Goal: Task Accomplishment & Management: Manage account settings

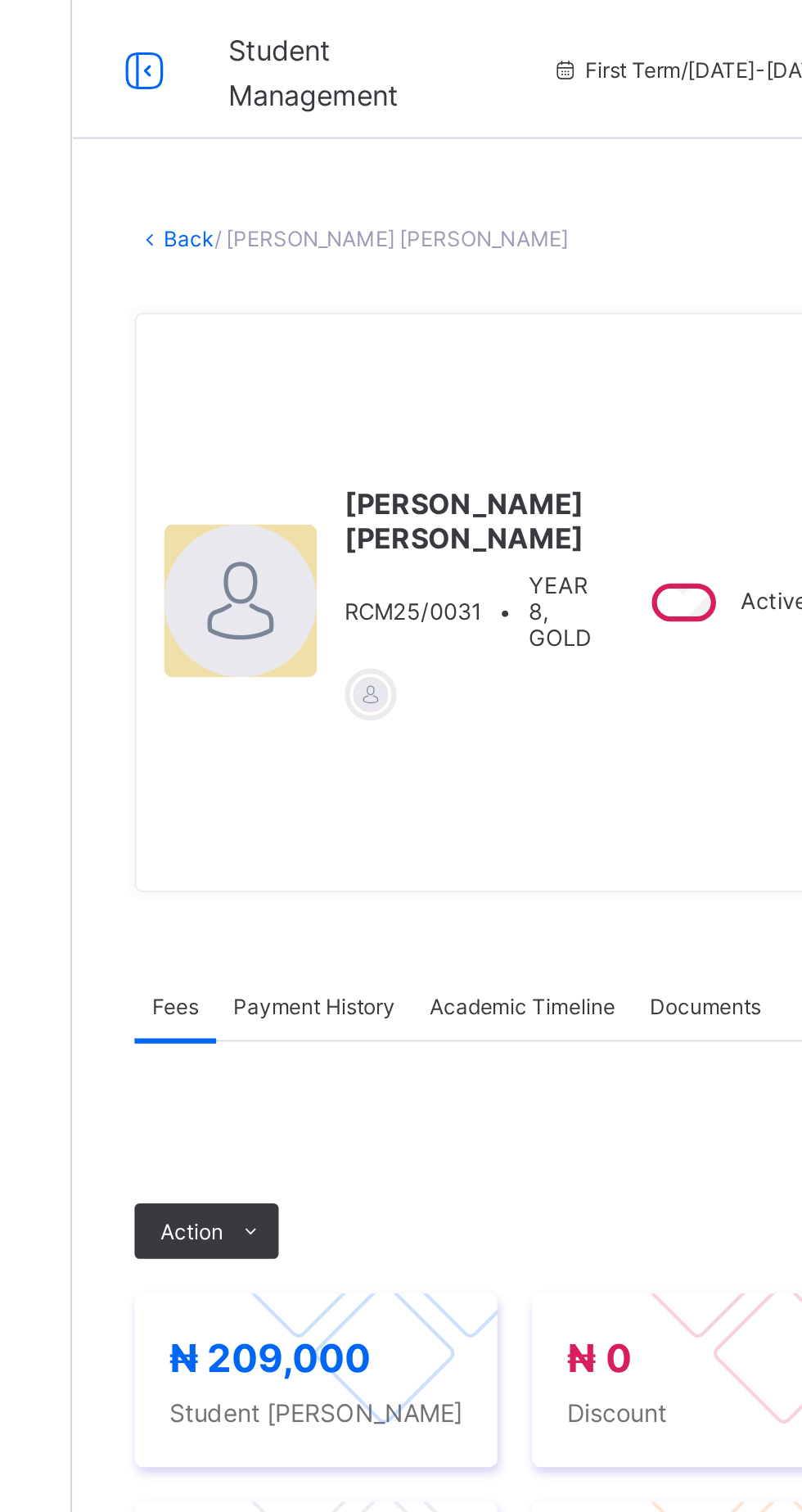
click at [256, 118] on link "Back" at bounding box center [252, 113] width 23 height 13
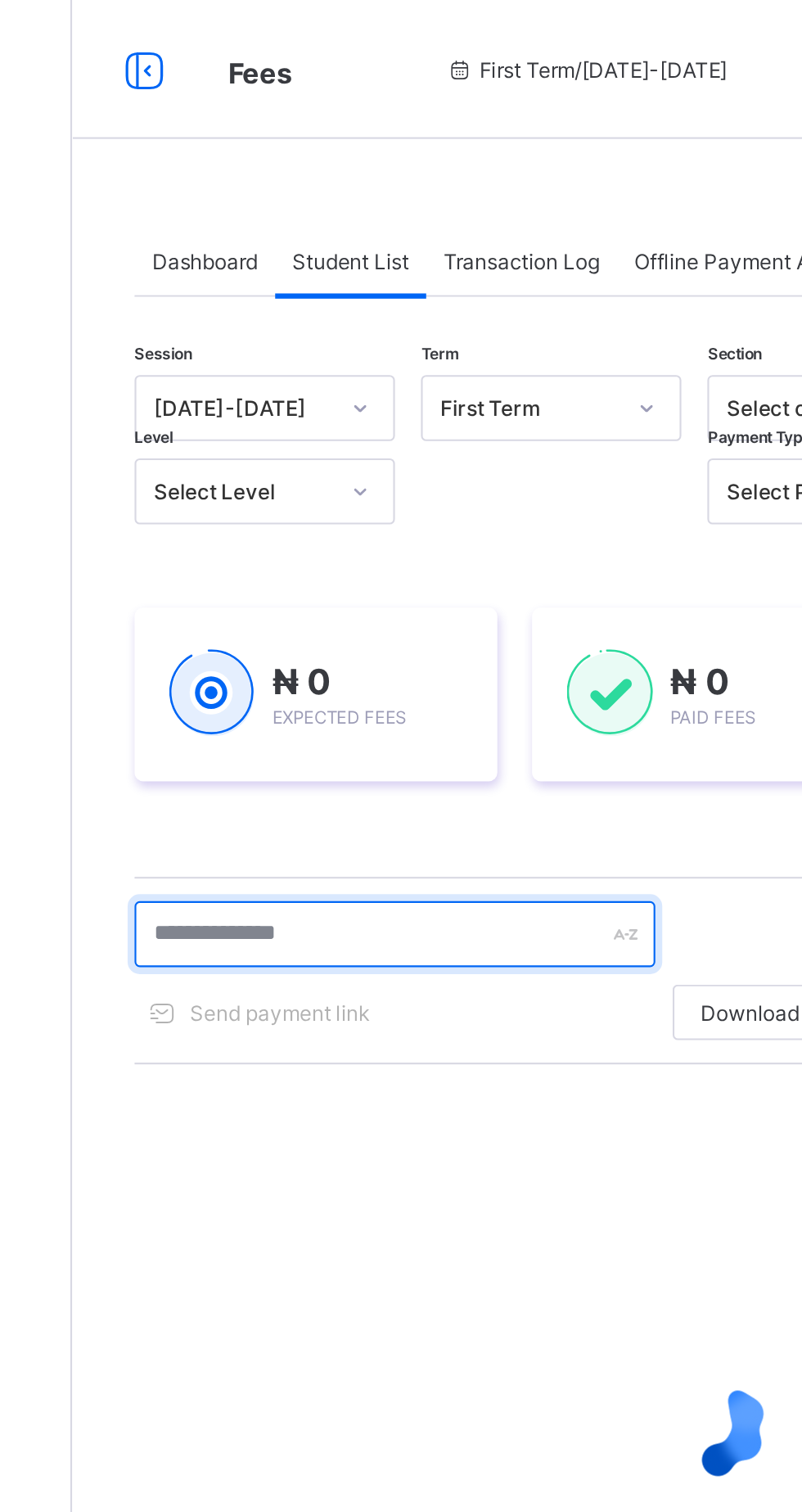
click at [388, 437] on input "text" at bounding box center [348, 440] width 245 height 31
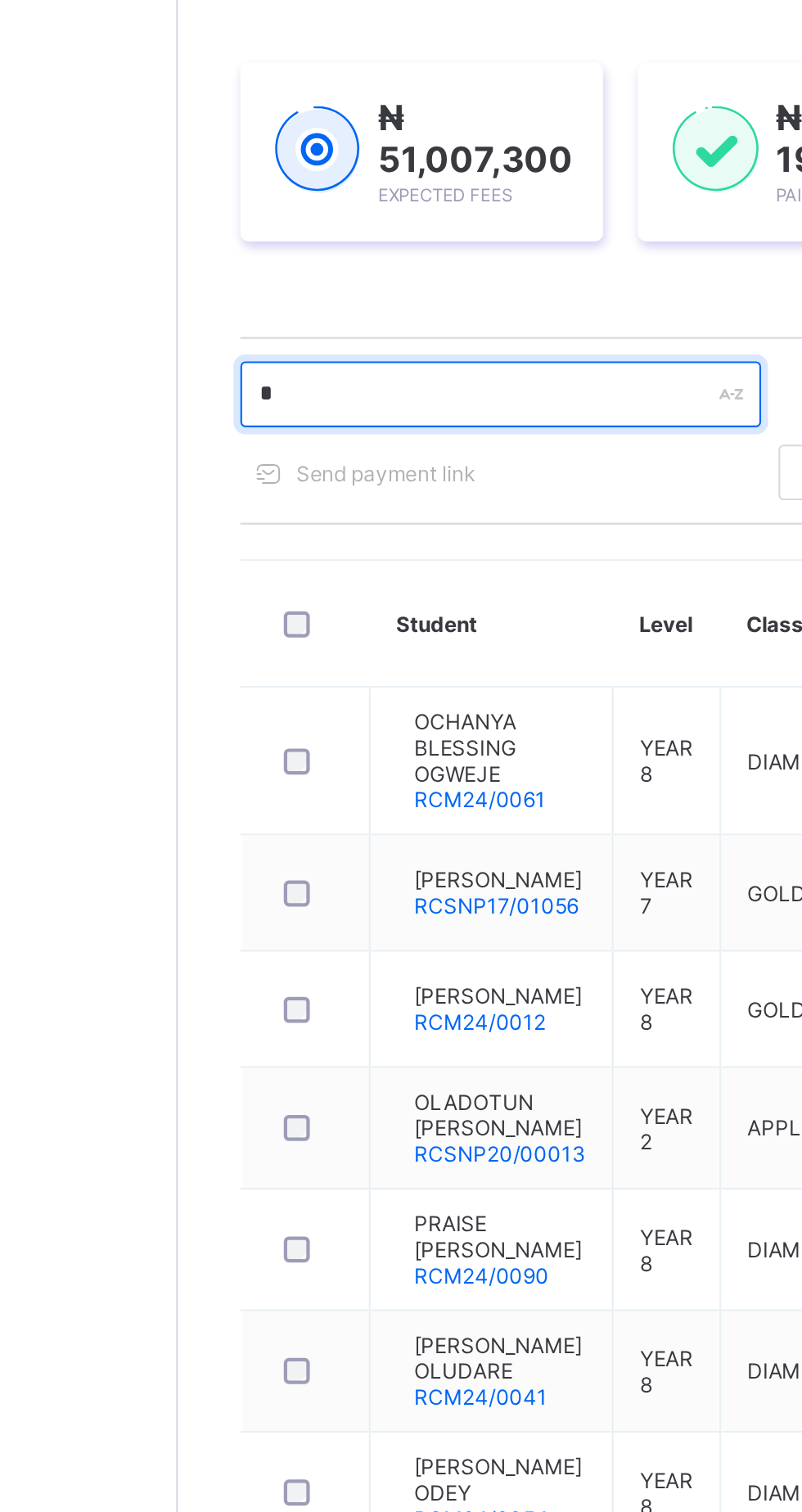
click at [311, 447] on input "*" at bounding box center [348, 442] width 245 height 31
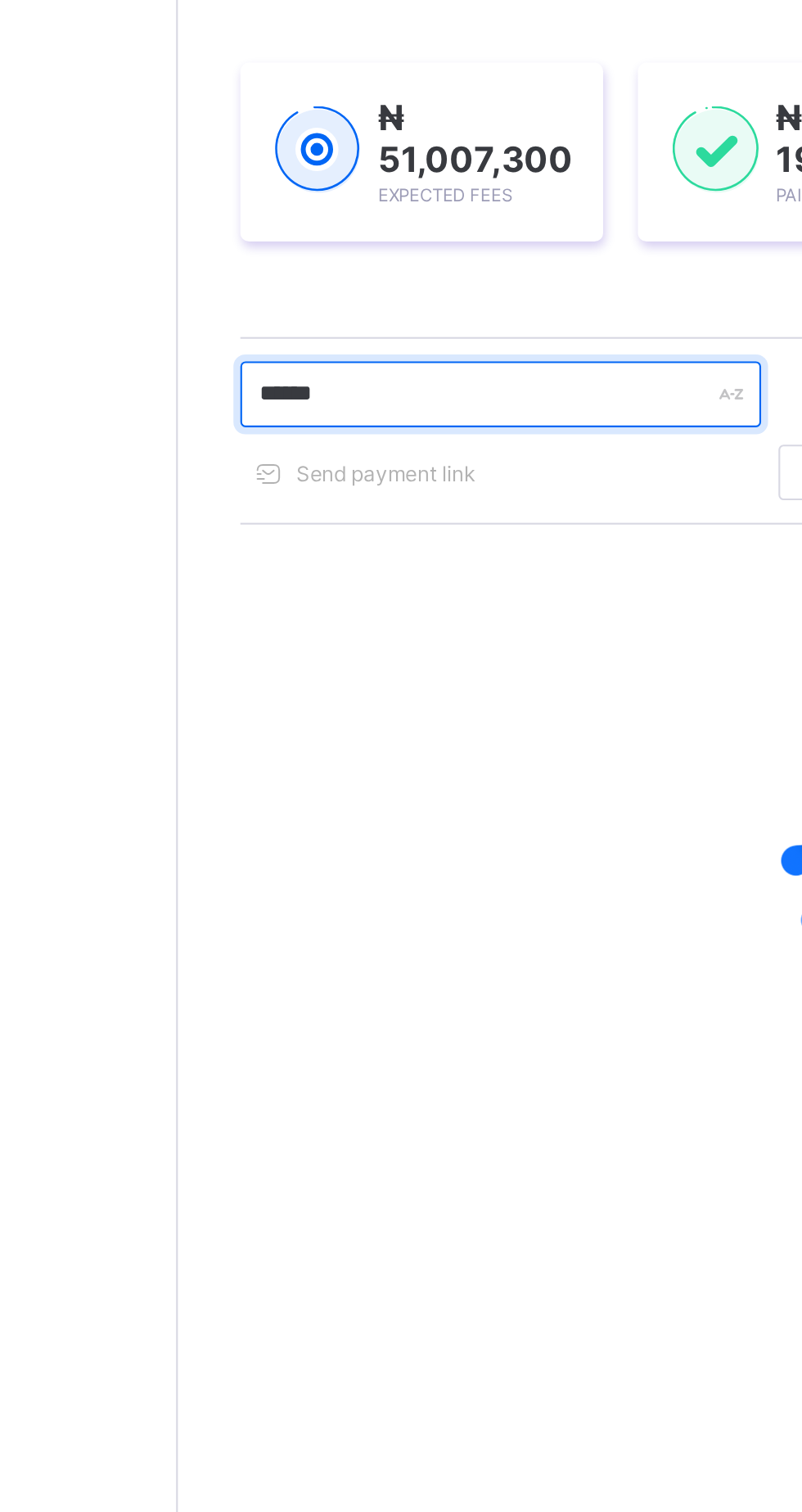
type input "******"
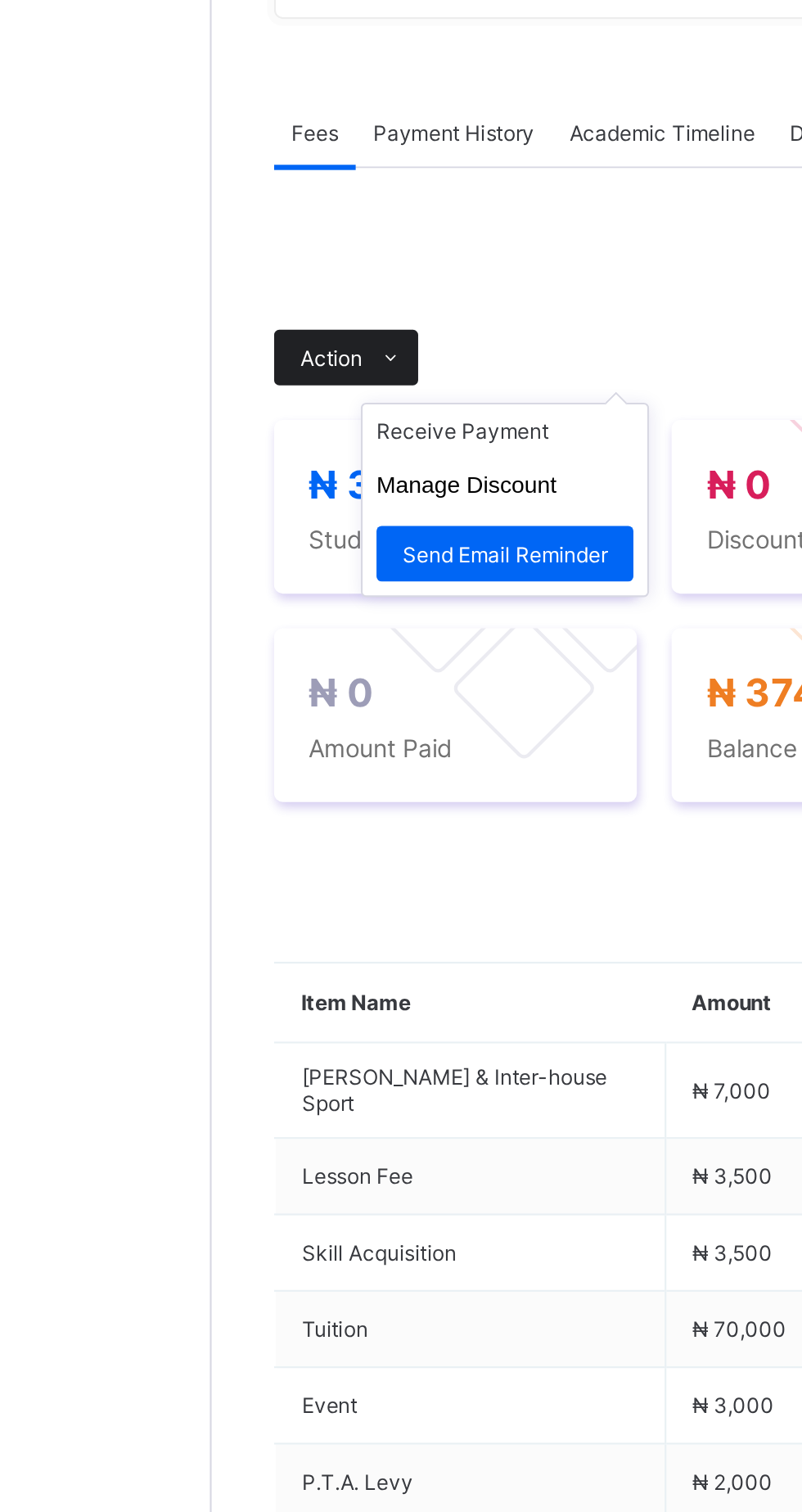
click at [275, 598] on icon at bounding box center [281, 593] width 13 height 11
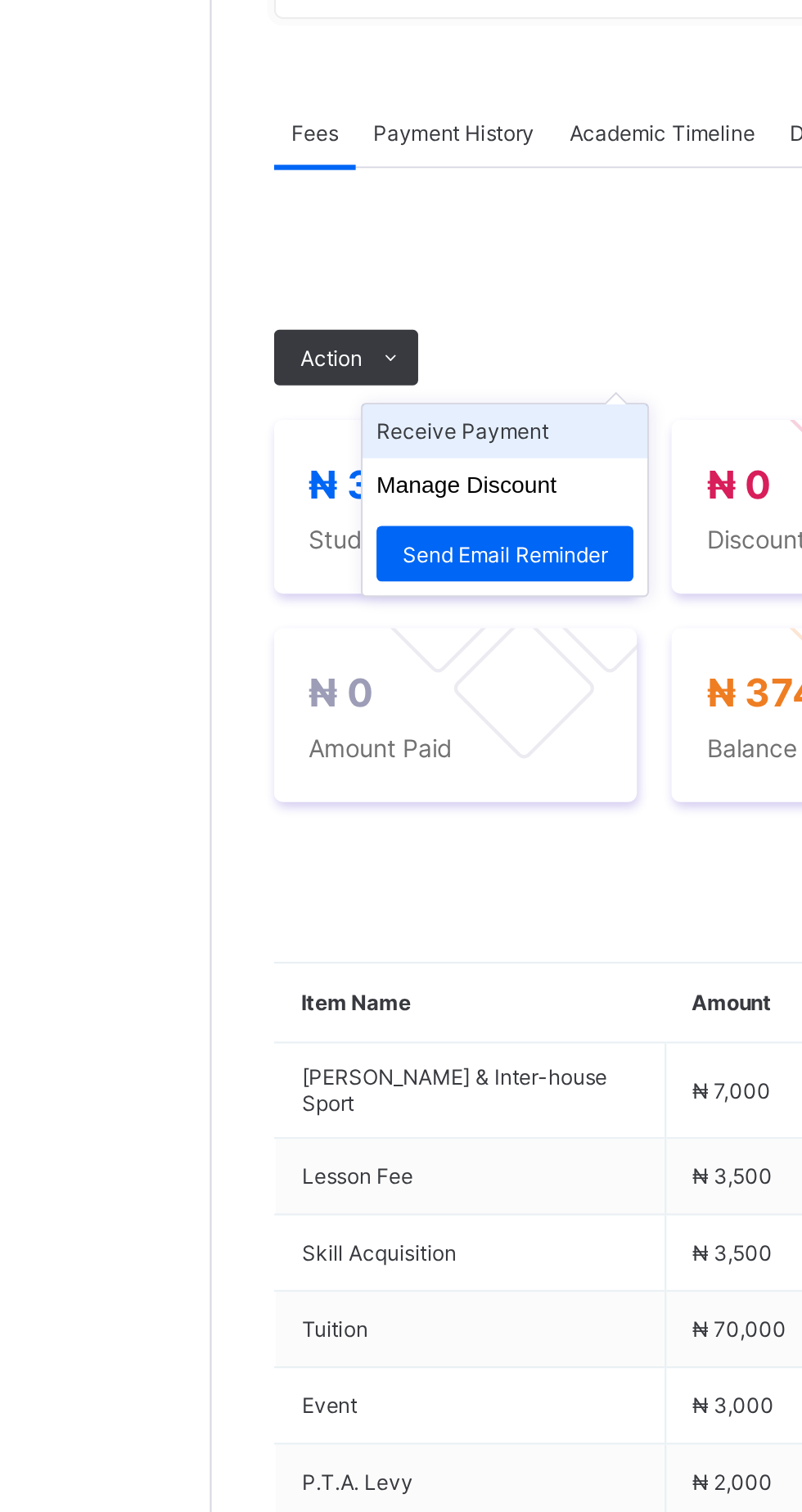
click at [351, 640] on li "Receive Payment" at bounding box center [334, 627] width 134 height 25
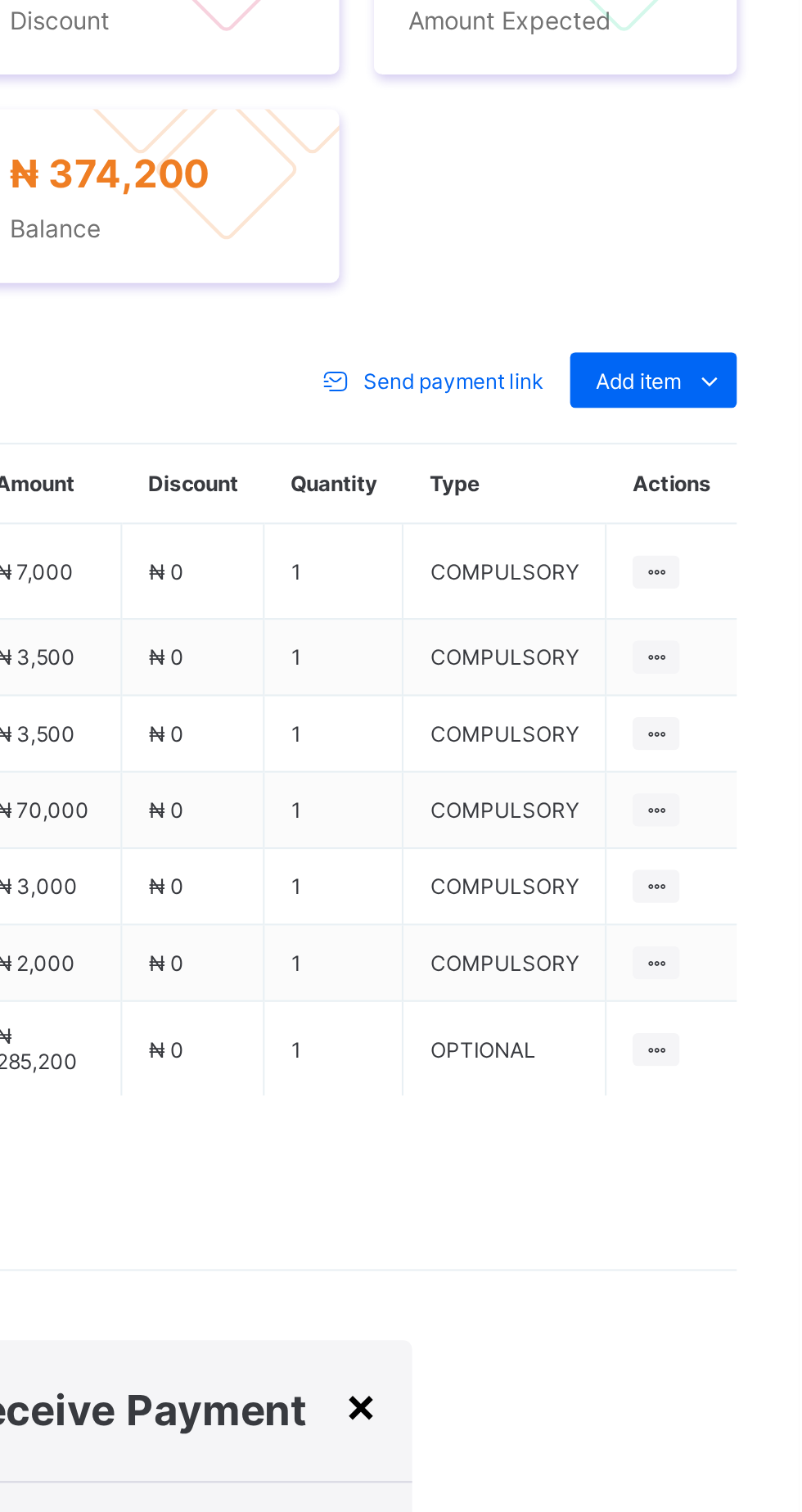
click at [603, 1317] on div "×" at bounding box center [595, 1330] width 16 height 28
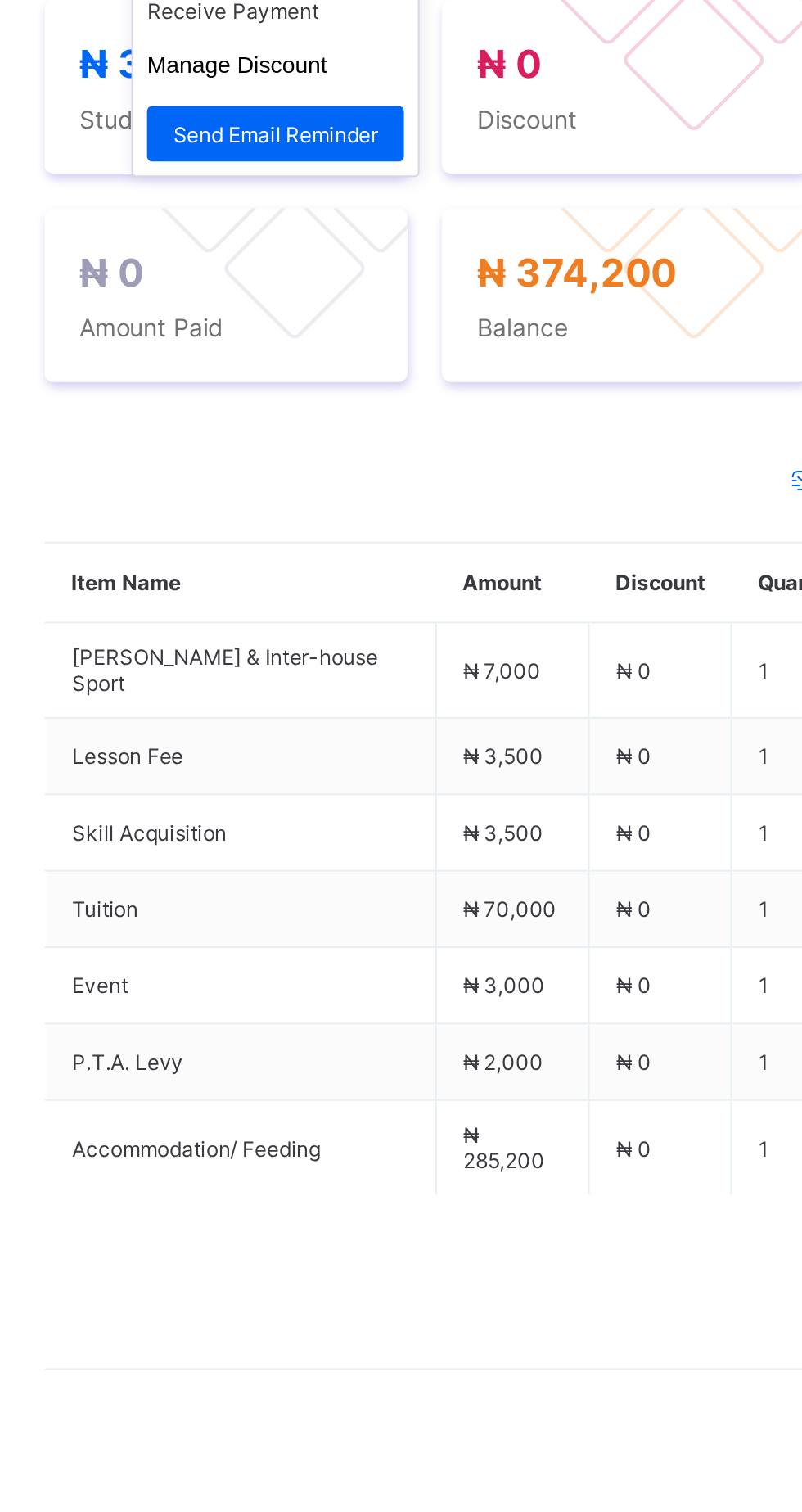
click at [268, 605] on span at bounding box center [280, 592] width 26 height 26
click at [345, 640] on li "Receive Payment" at bounding box center [334, 627] width 134 height 25
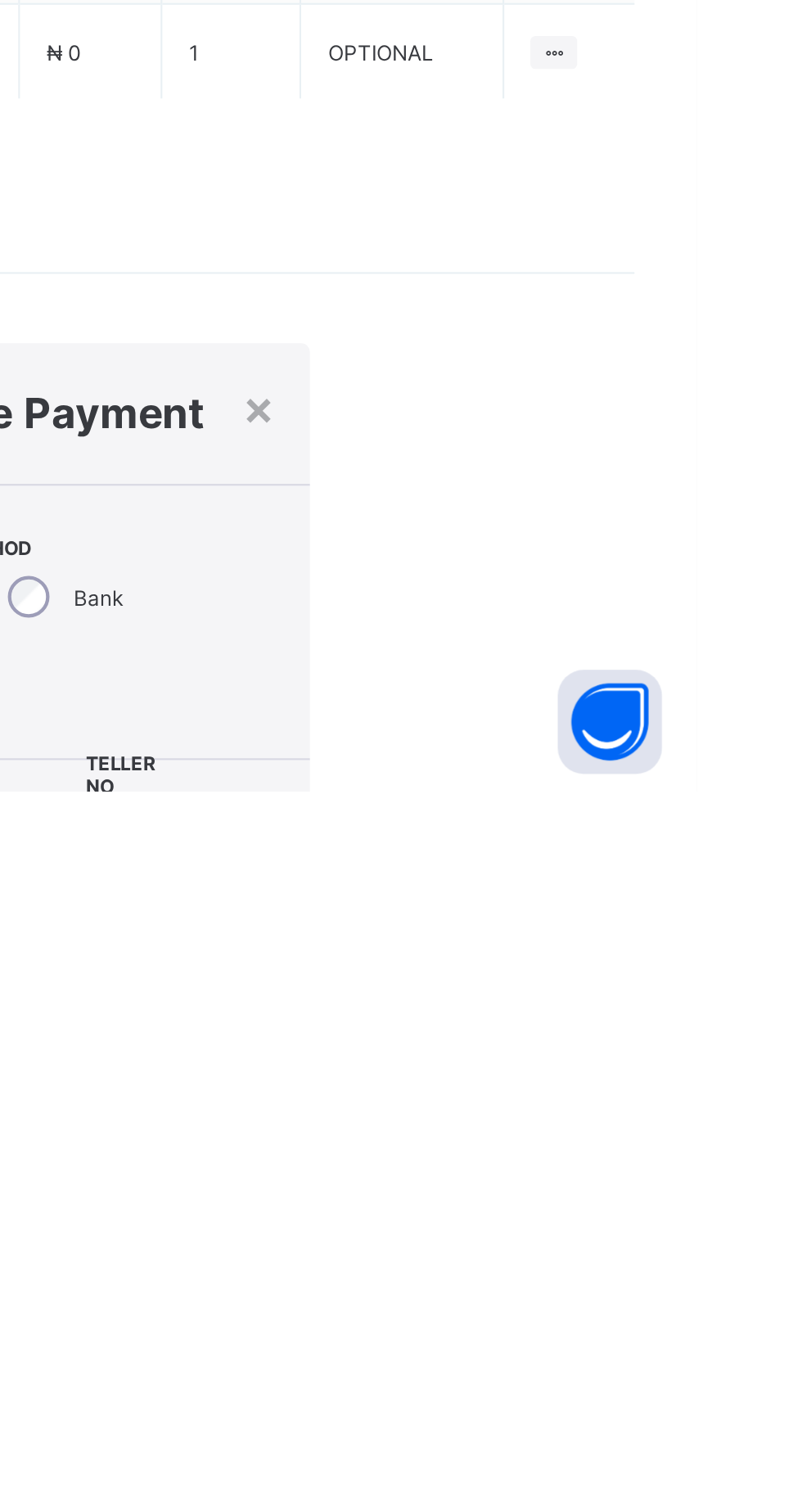
click at [528, 1511] on div at bounding box center [499, 1538] width 58 height 34
type input "********"
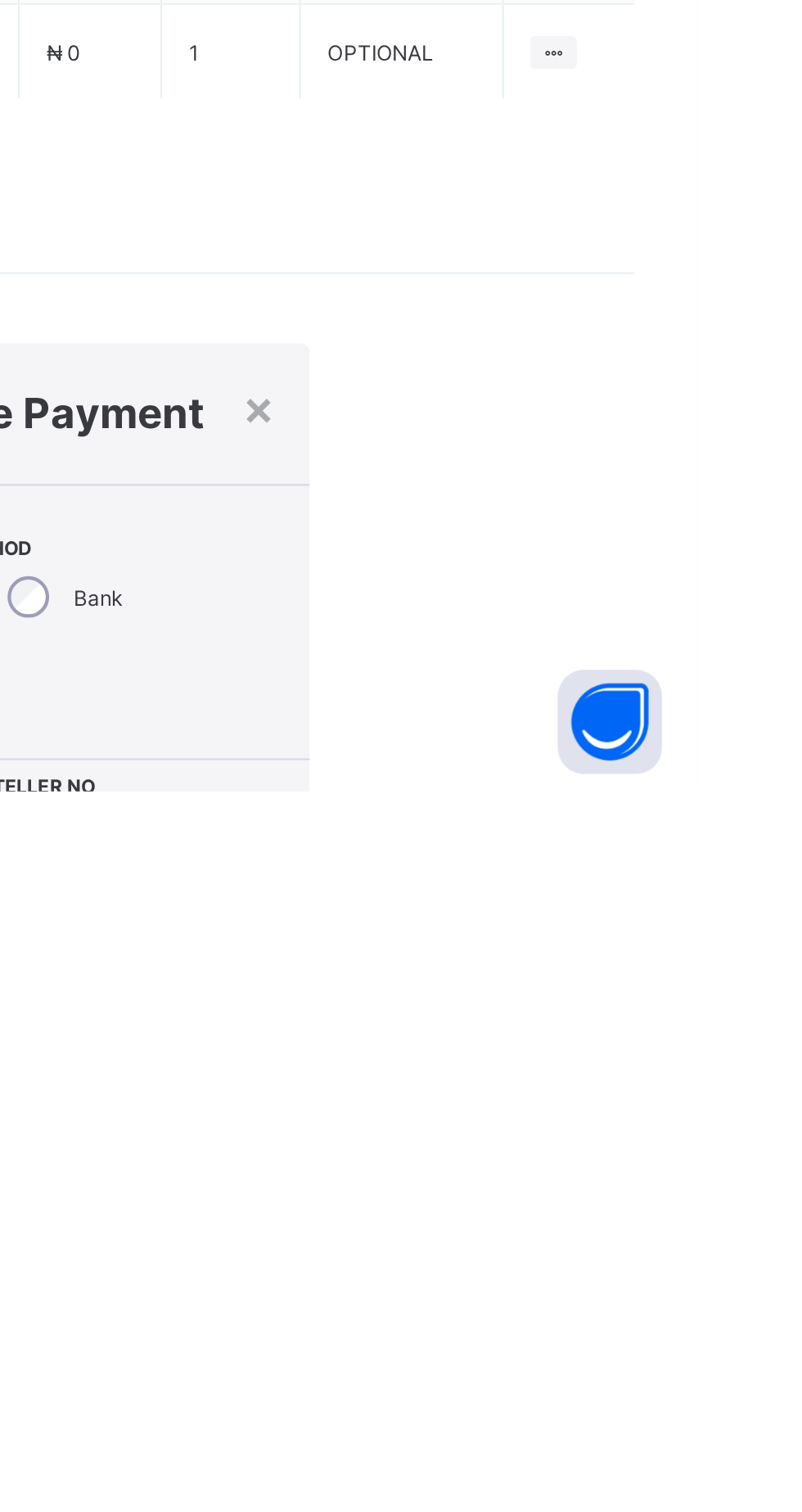
scroll to position [0, 0]
type input "**********"
type input "*********"
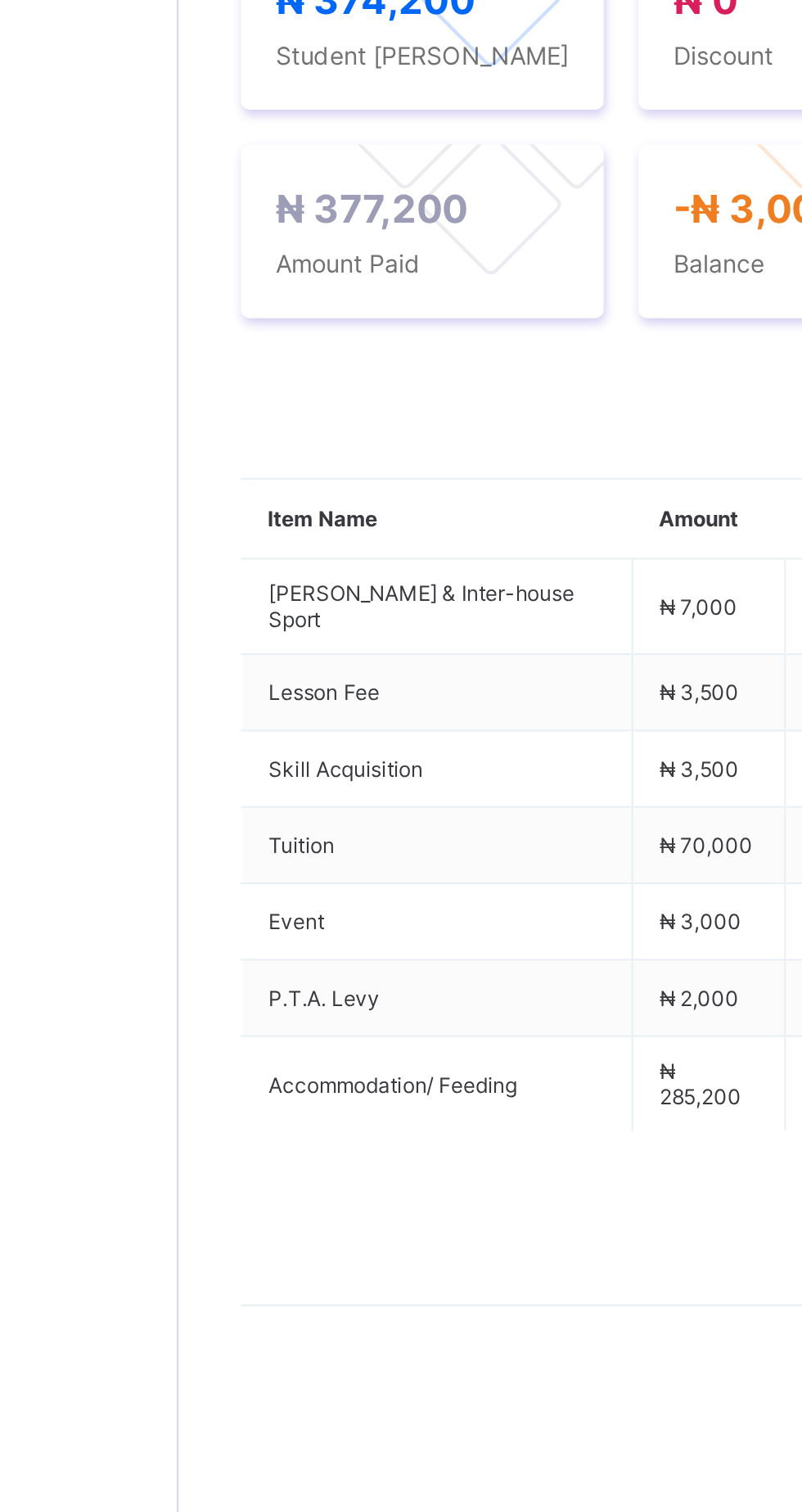
click at [313, 503] on div "Payment History" at bounding box center [310, 485] width 93 height 33
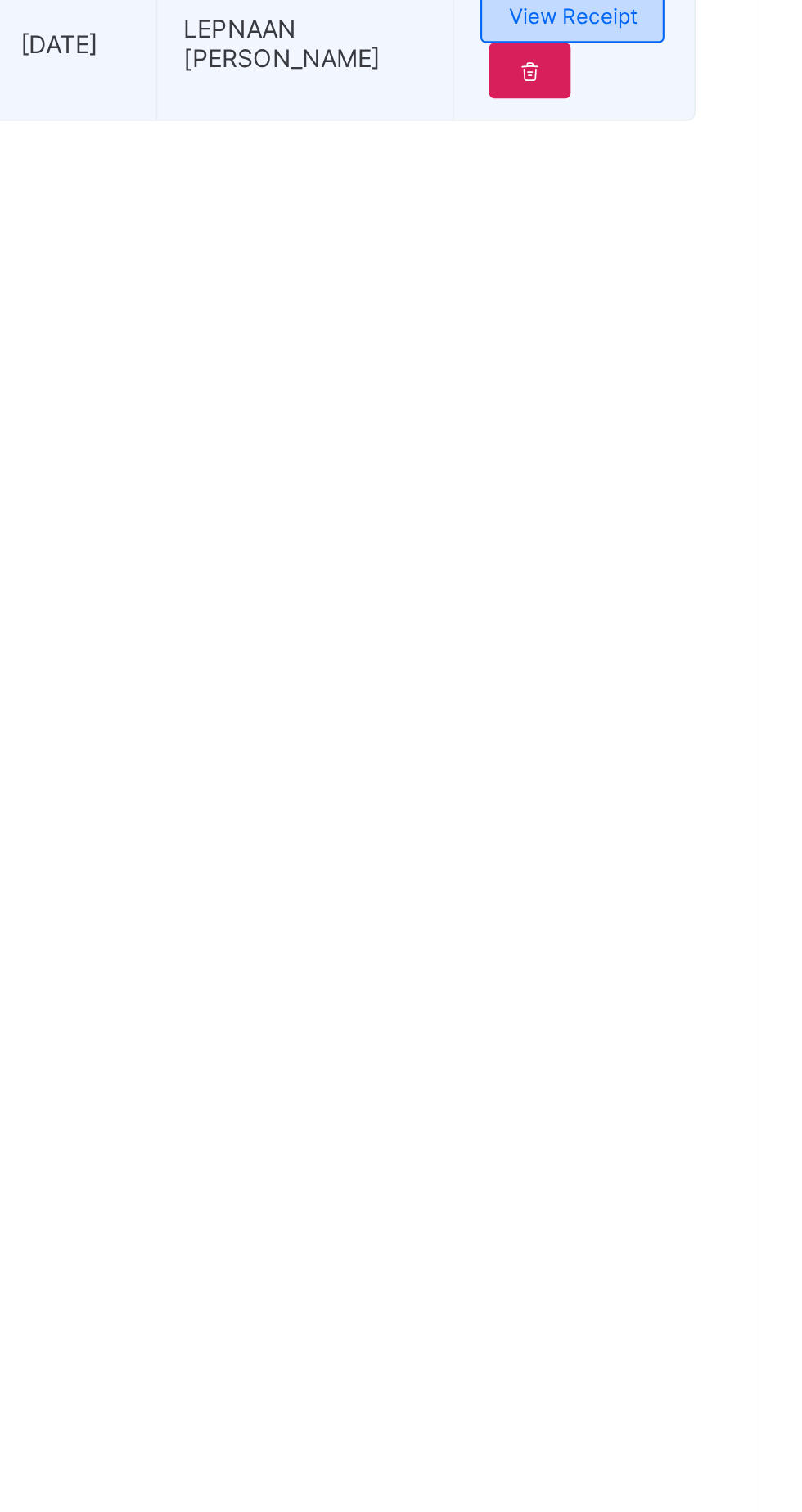
click at [741, 660] on span "View Receipt" at bounding box center [714, 653] width 61 height 13
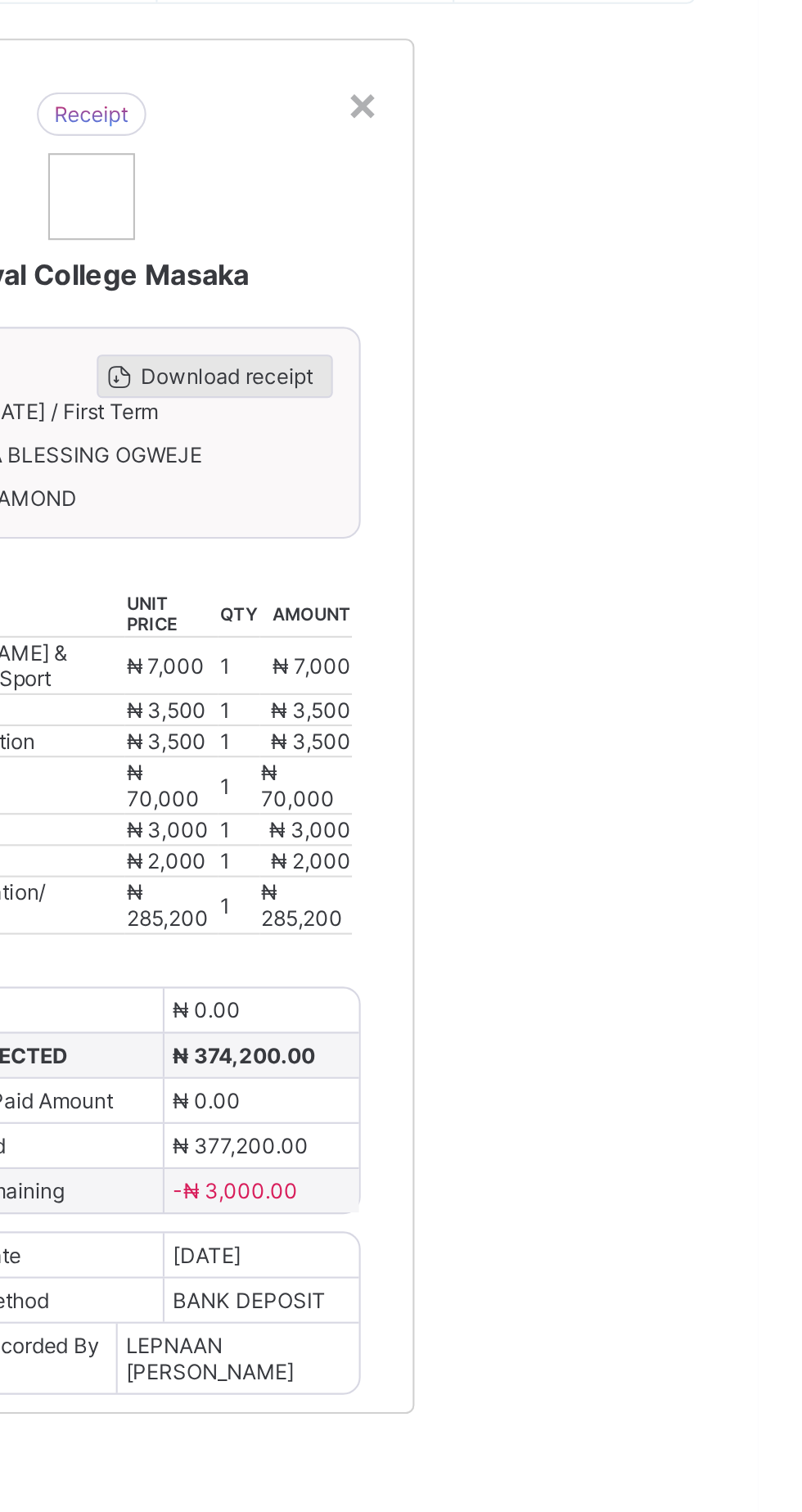
click at [593, 885] on span "Download receipt" at bounding box center [551, 878] width 81 height 13
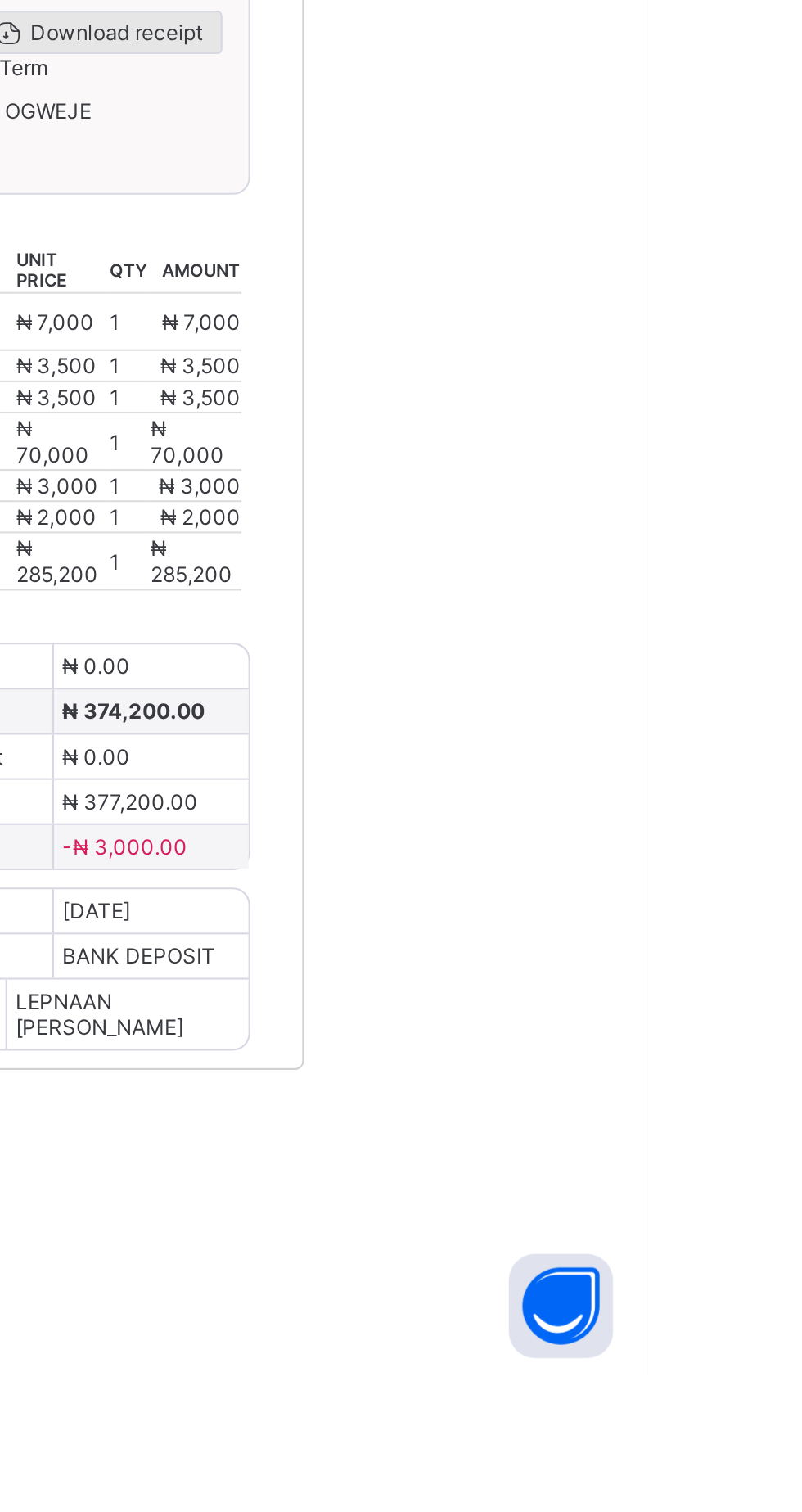
click at [593, 885] on span "Download receipt" at bounding box center [551, 878] width 81 height 13
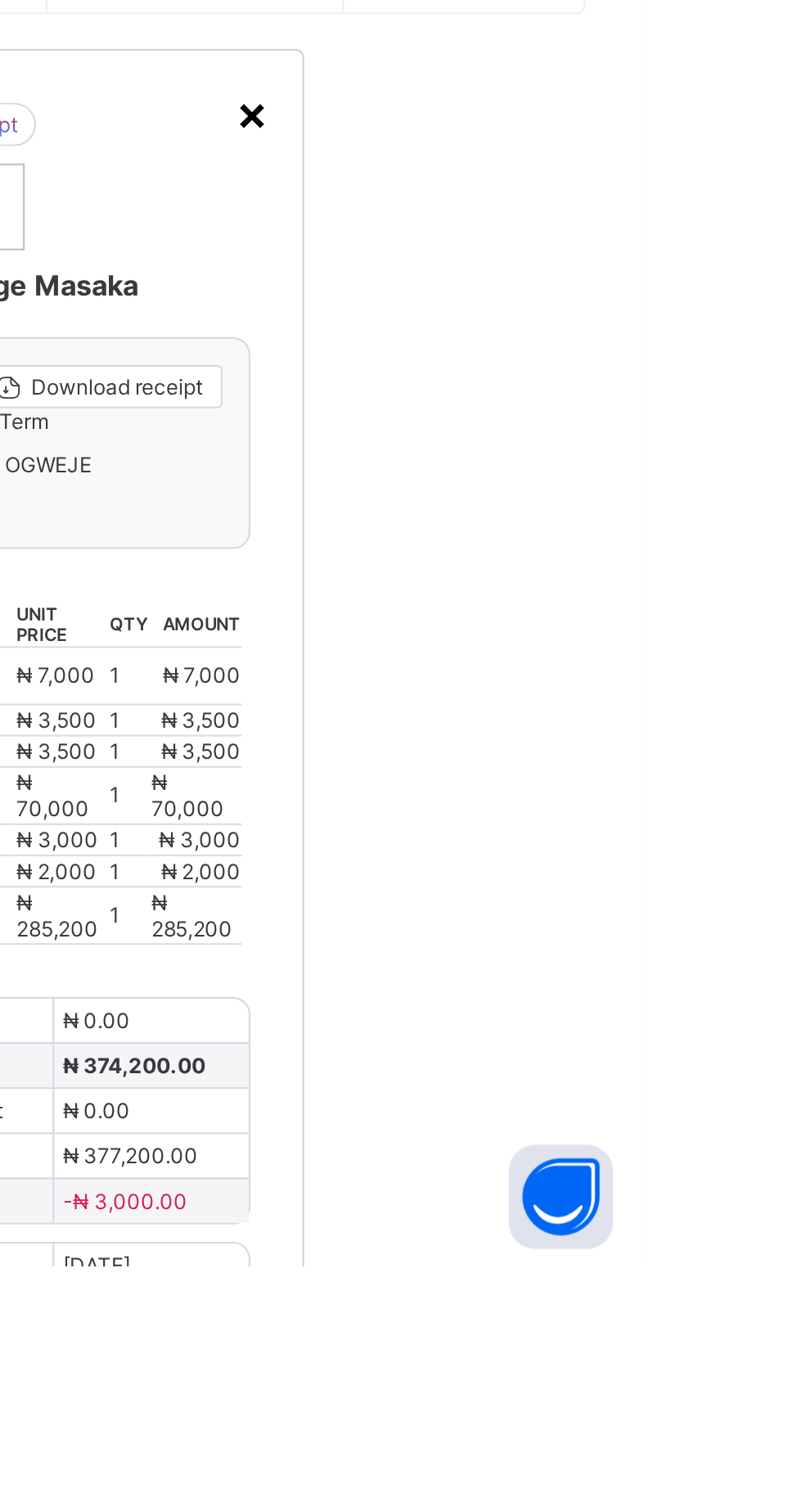
click at [624, 982] on div "×" at bounding box center [615, 967] width 16 height 28
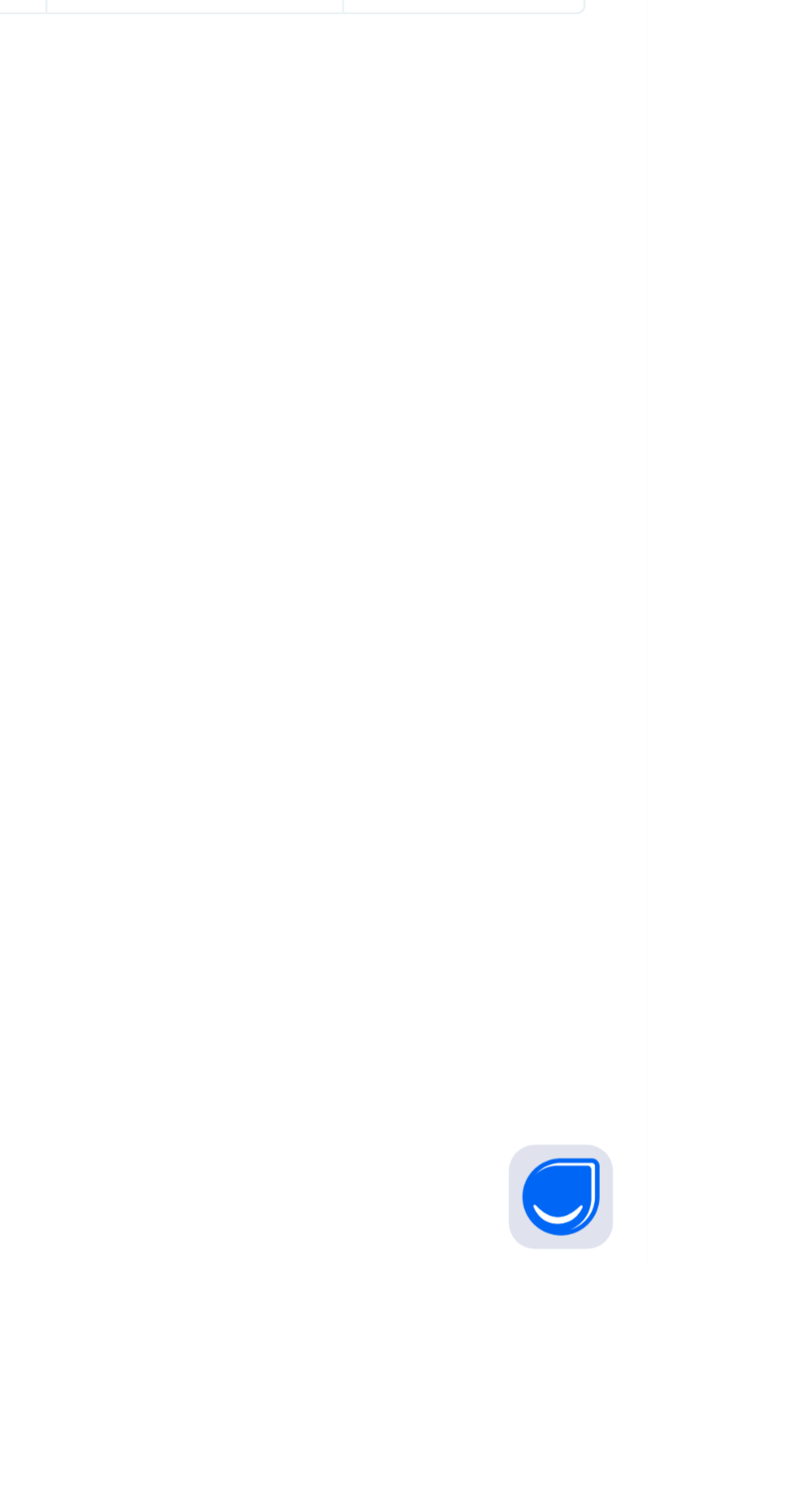
click at [611, 195] on span "Resume" at bounding box center [593, 188] width 37 height 13
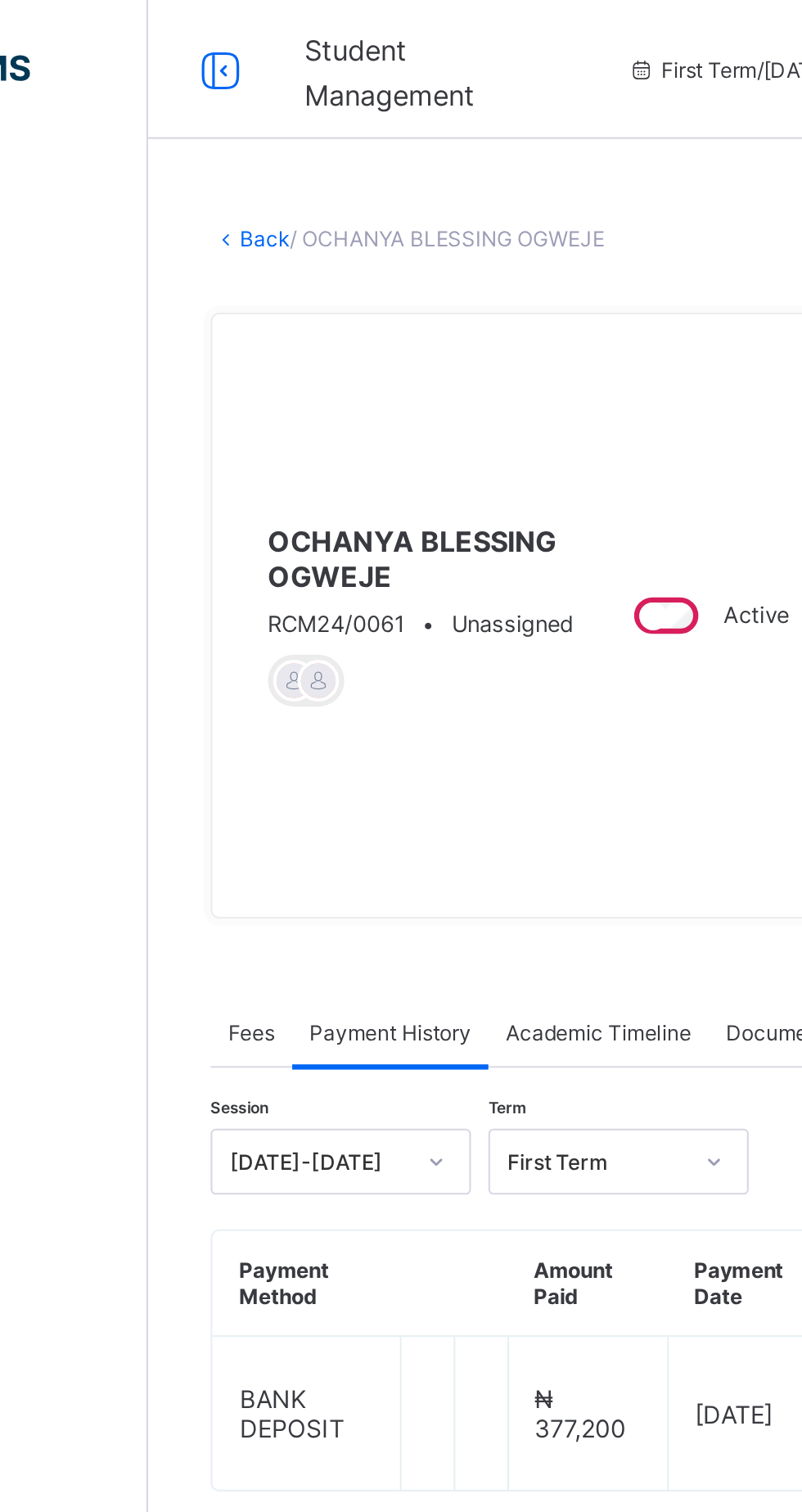
click at [258, 118] on link "Back" at bounding box center [252, 113] width 23 height 13
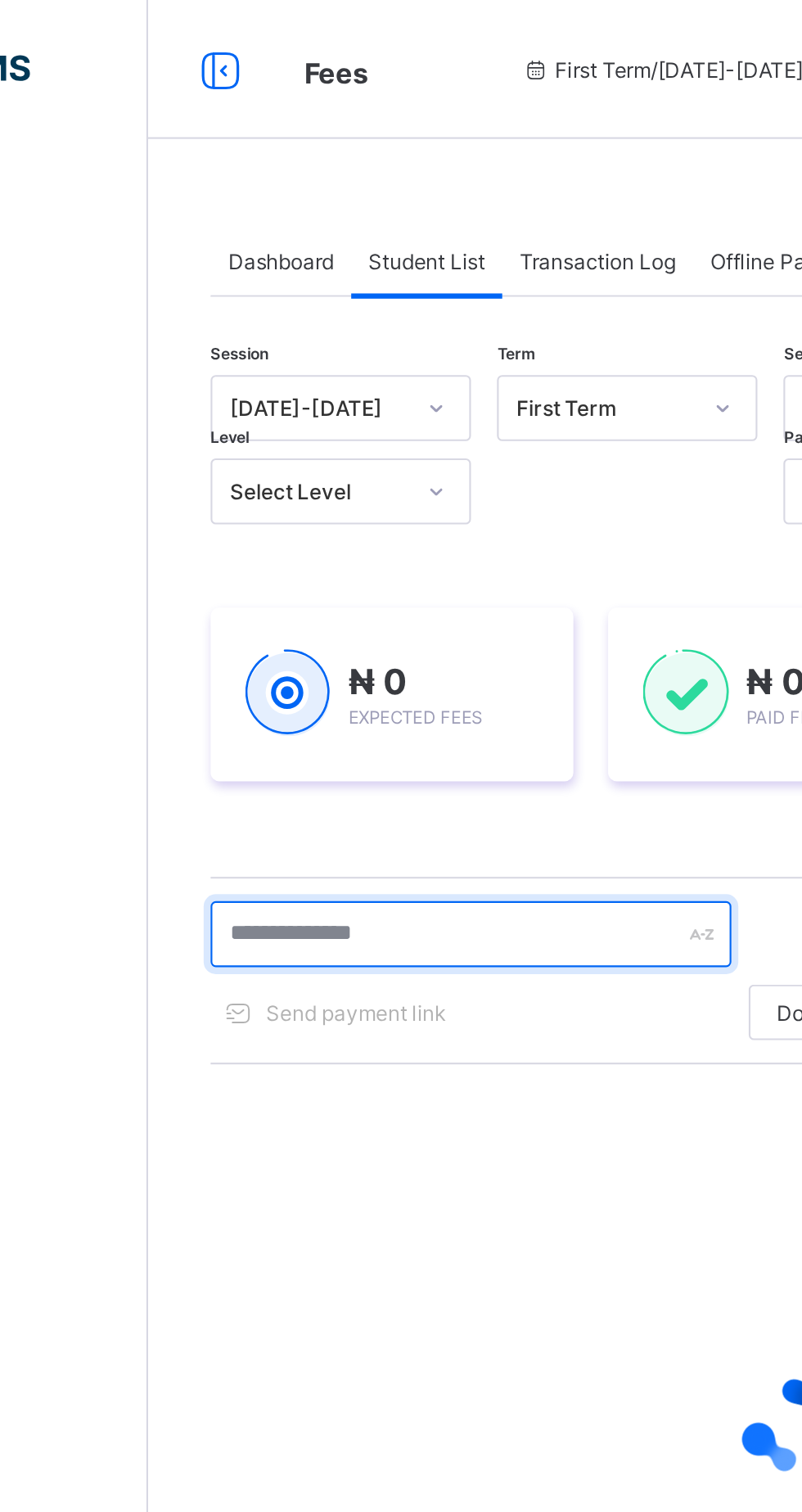
click at [328, 440] on input "text" at bounding box center [348, 440] width 245 height 31
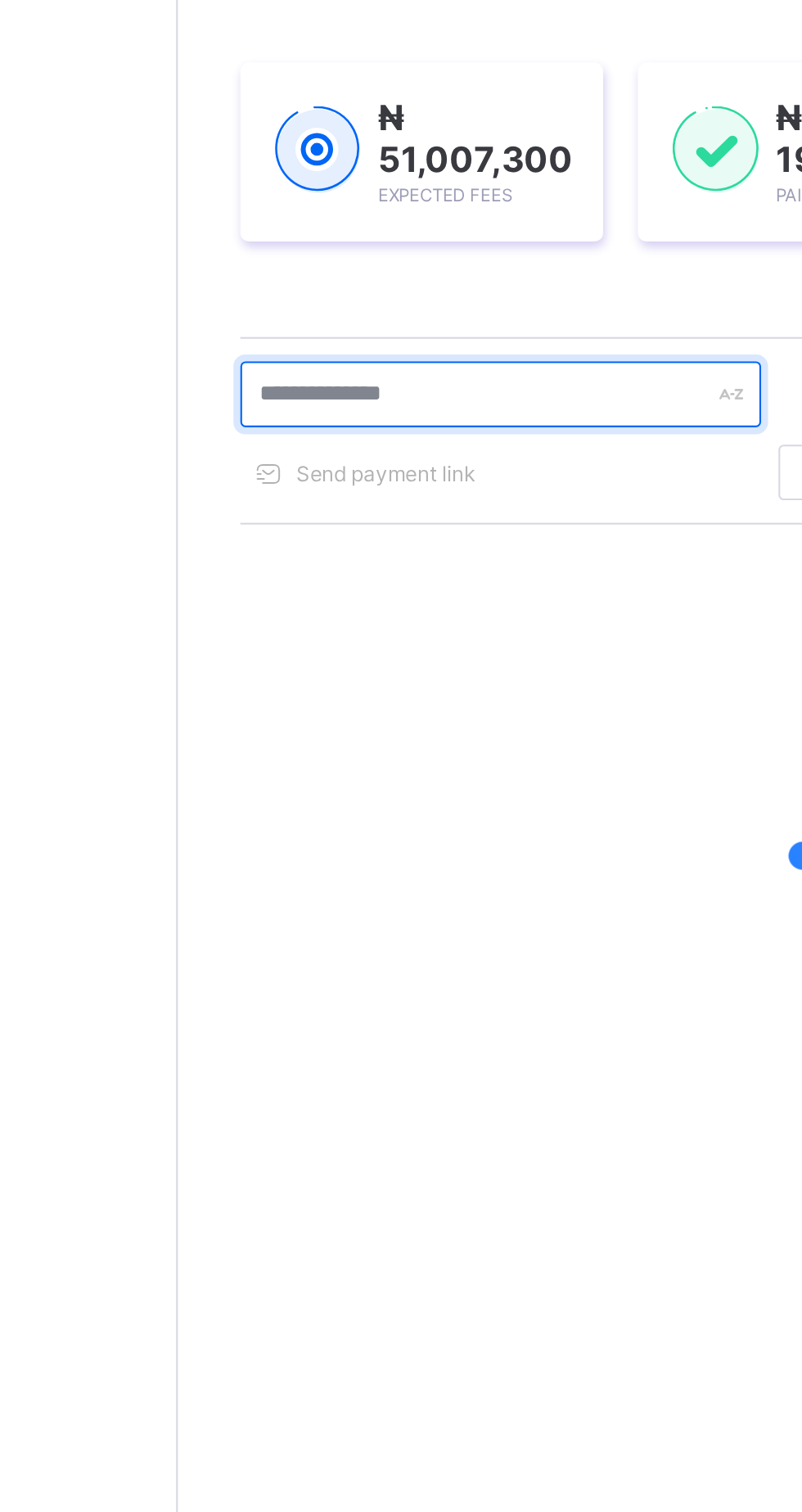
click at [356, 440] on input "text" at bounding box center [348, 442] width 245 height 31
click at [349, 443] on input "text" at bounding box center [348, 442] width 245 height 31
click at [265, 440] on input "text" at bounding box center [348, 442] width 245 height 31
click at [237, 447] on input "text" at bounding box center [348, 442] width 245 height 31
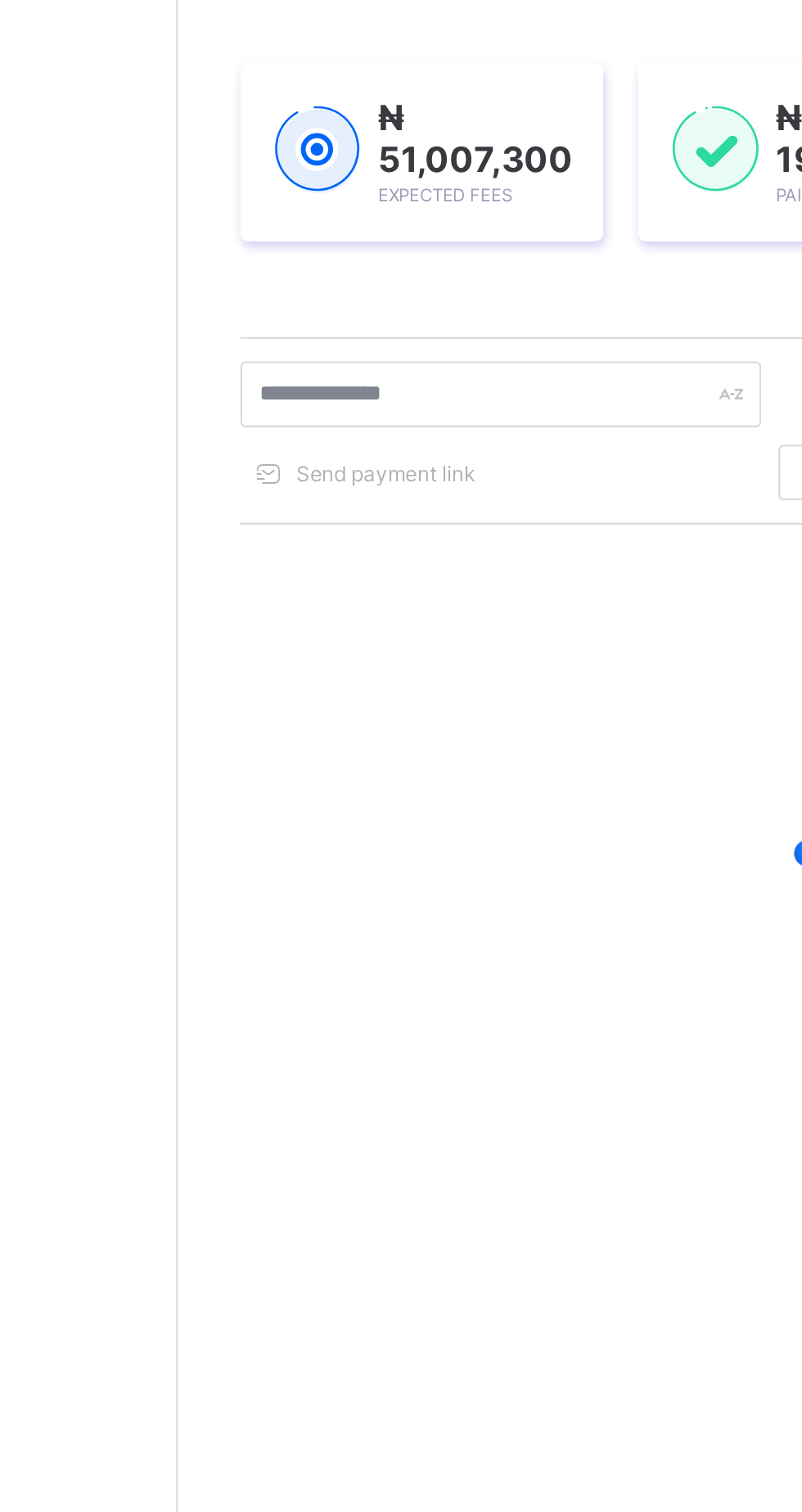
click at [437, 500] on div "Send payment link Download Students Payment Students Payment Status Student Ite…" at bounding box center [499, 460] width 547 height 88
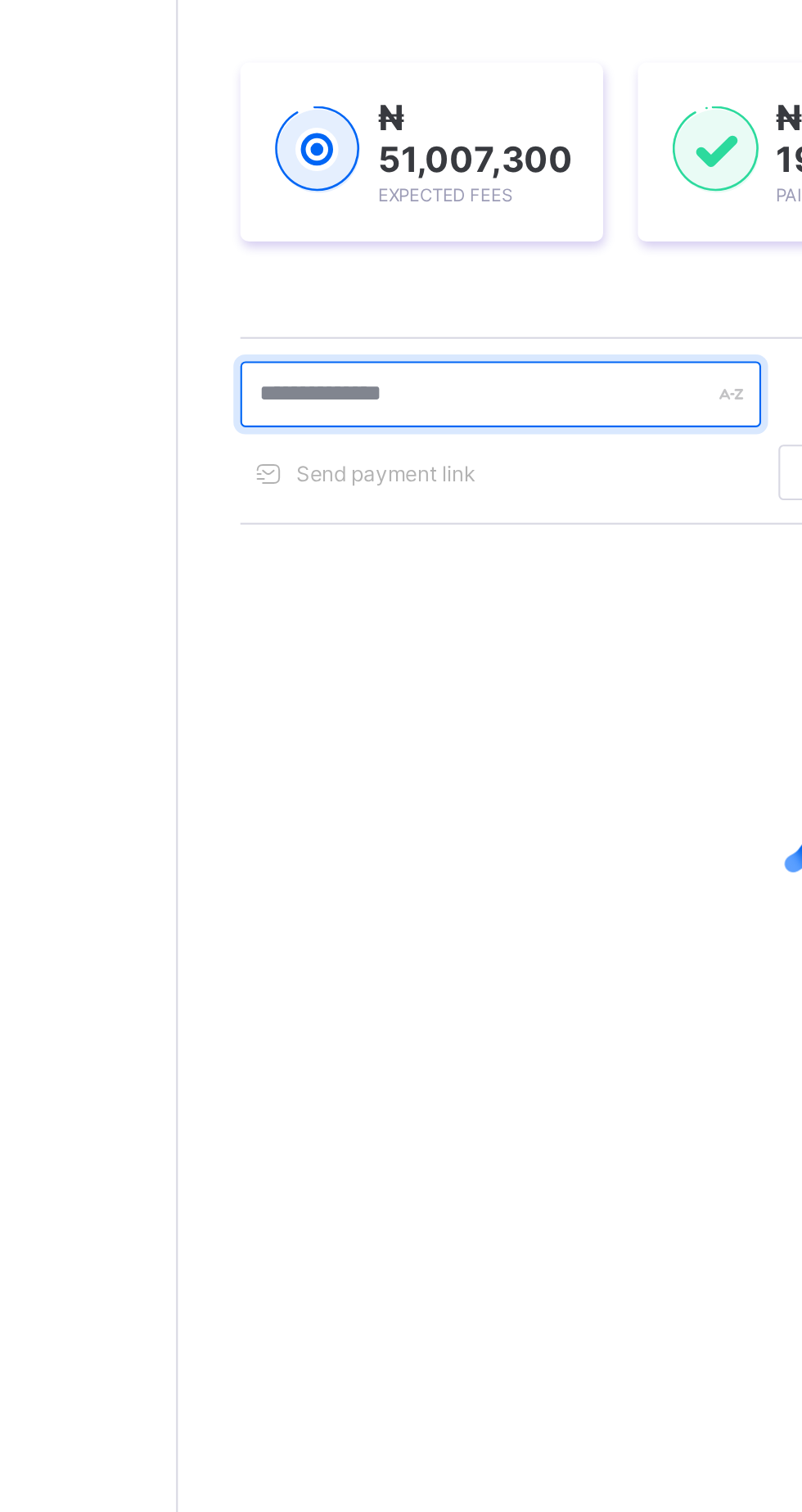
click at [271, 437] on input "text" at bounding box center [348, 442] width 245 height 31
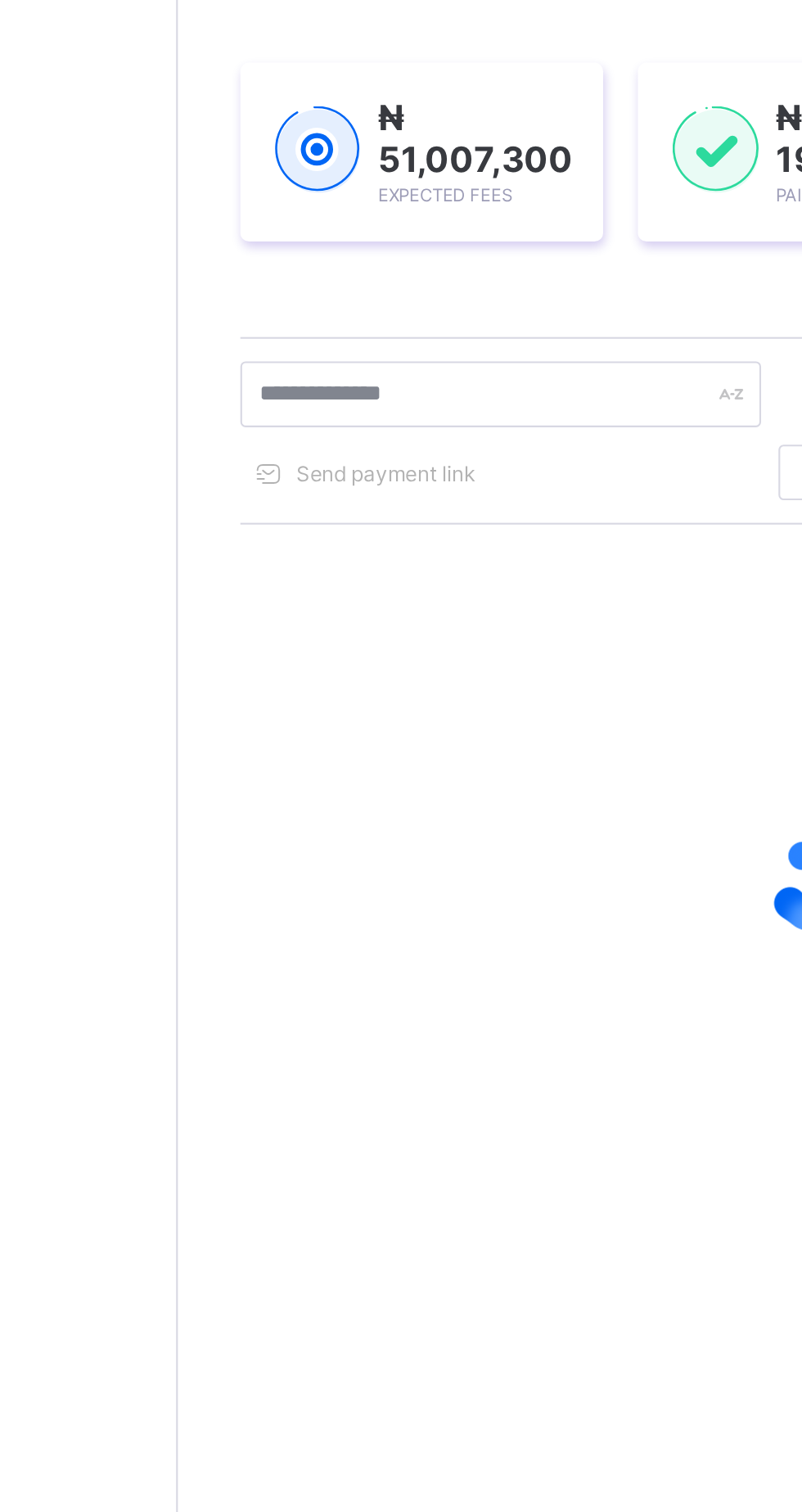
click at [189, 745] on div "Help Configuration" at bounding box center [98, 789] width 197 height 1446
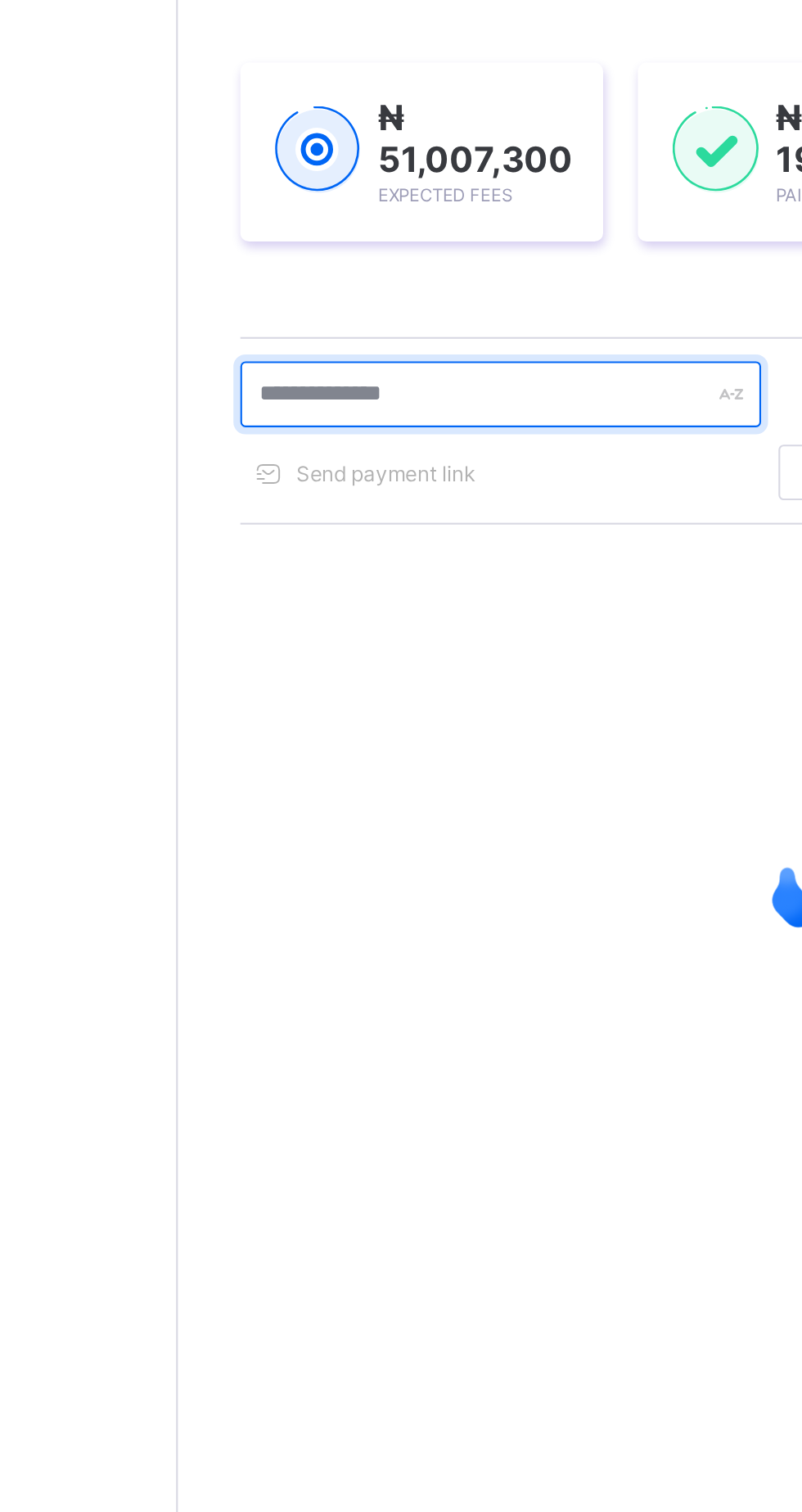
click at [307, 448] on input "text" at bounding box center [348, 442] width 245 height 31
click at [324, 446] on input "text" at bounding box center [348, 442] width 245 height 31
click at [418, 440] on input "text" at bounding box center [348, 442] width 245 height 31
